Goal: Task Accomplishment & Management: Complete application form

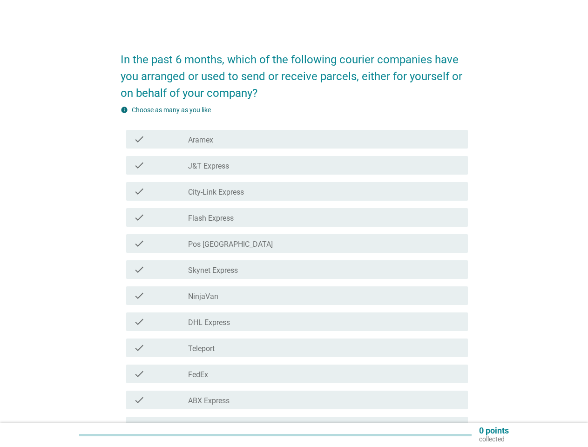
click at [294, 241] on div "check_box_outline_blank Pos [GEOGRAPHIC_DATA]" at bounding box center [324, 243] width 272 height 11
click at [294, 276] on div "check check_box_outline_blank Skynet Express" at bounding box center [297, 269] width 342 height 19
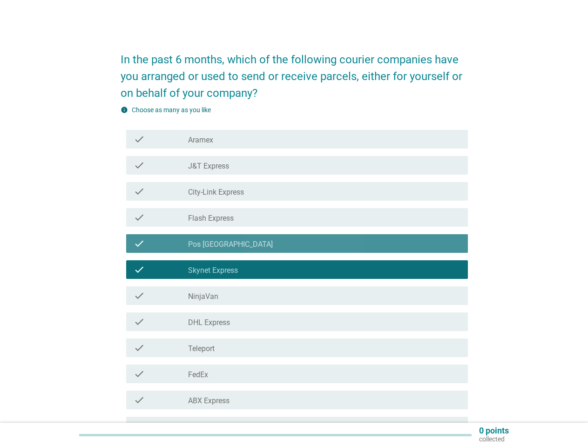
click at [297, 139] on div "check_box_outline_blank Aramex" at bounding box center [324, 139] width 272 height 11
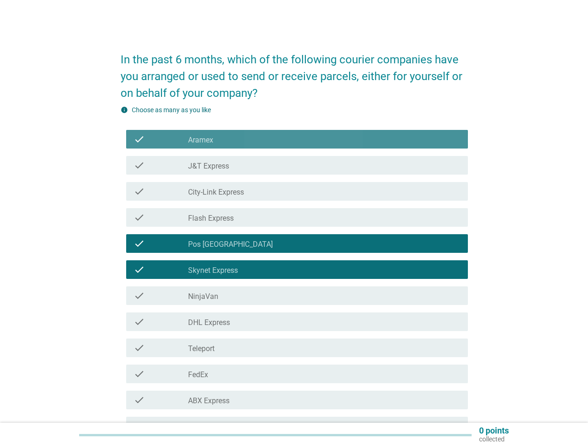
click at [297, 139] on div "check_box_outline_blank Aramex" at bounding box center [324, 139] width 272 height 11
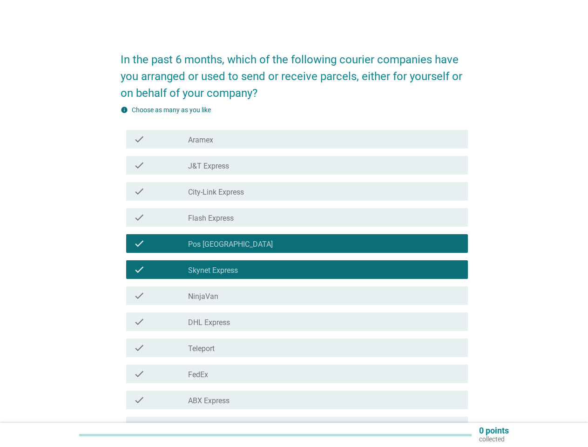
click at [201, 140] on label "Aramex" at bounding box center [200, 140] width 25 height 9
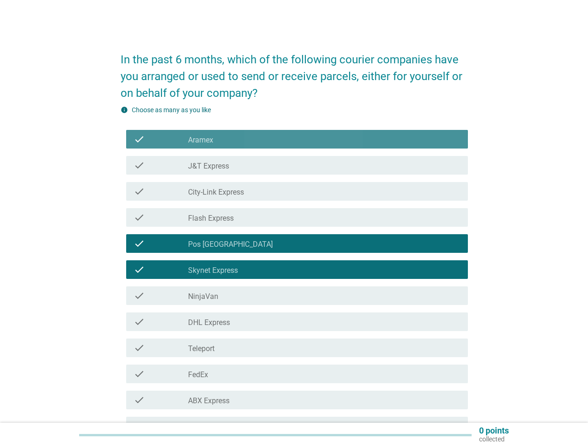
click at [201, 140] on label "Aramex" at bounding box center [200, 140] width 25 height 9
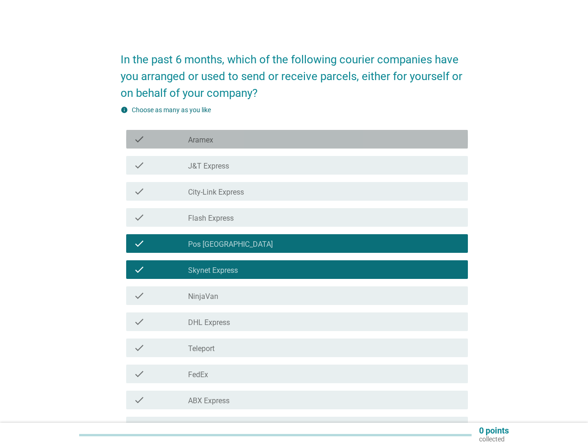
click at [297, 165] on div "check_box_outline_blank J&T Express" at bounding box center [324, 165] width 272 height 11
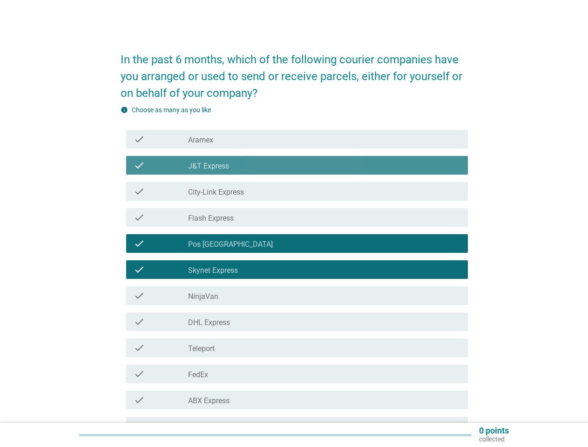
click at [297, 165] on div "check_box_outline_blank J&T Express" at bounding box center [324, 165] width 272 height 11
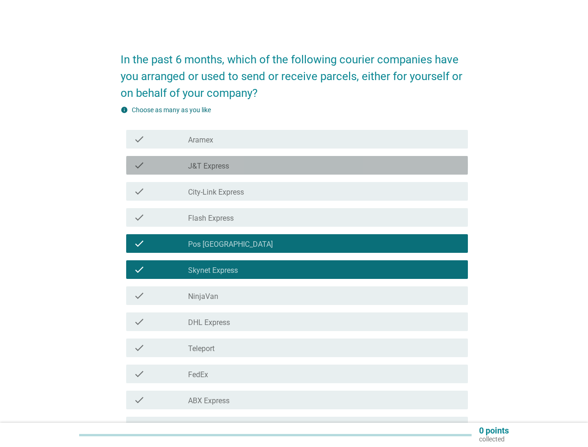
click at [209, 166] on label "J&T Express" at bounding box center [208, 166] width 41 height 9
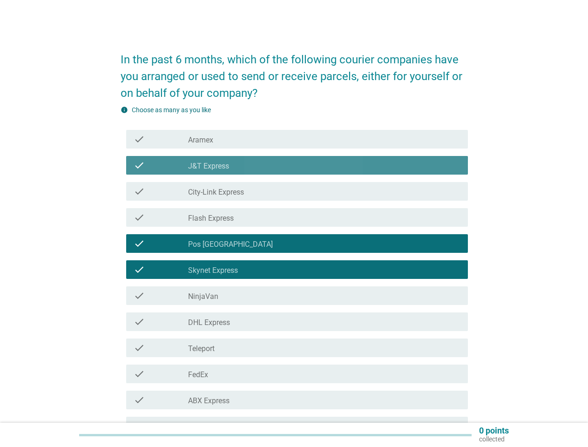
click at [209, 166] on label "J&T Express" at bounding box center [208, 166] width 41 height 9
